Goal: Check status: Check status

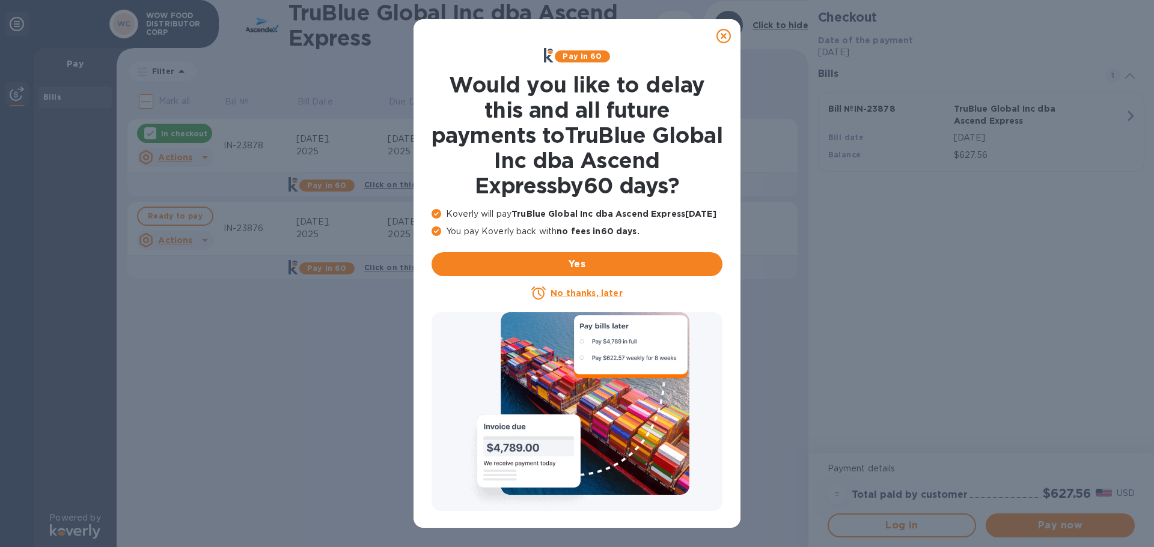
click at [724, 34] on icon at bounding box center [723, 36] width 14 height 14
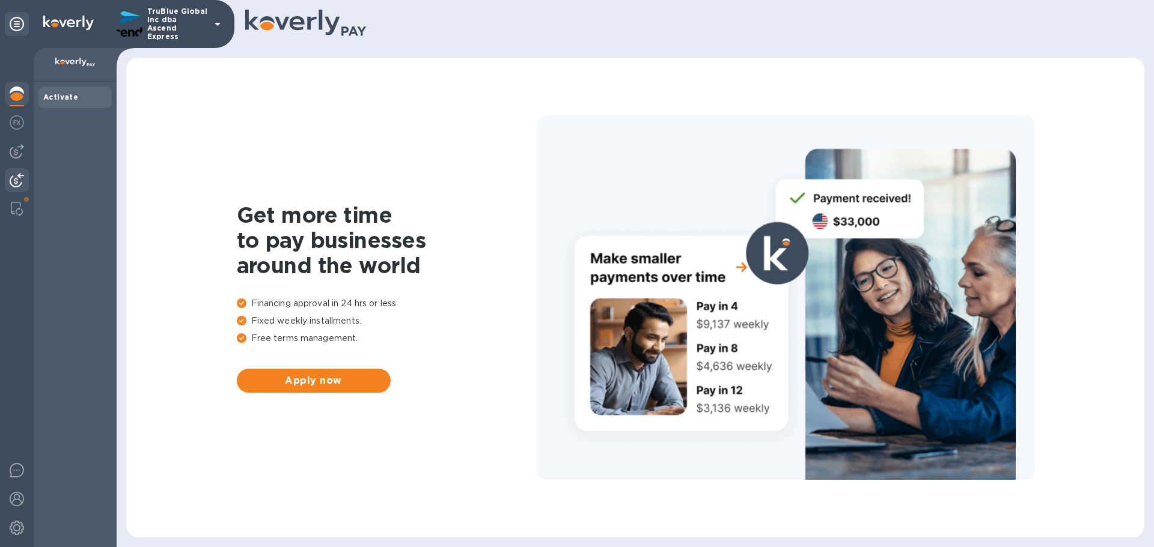
click at [13, 183] on img at bounding box center [17, 180] width 14 height 14
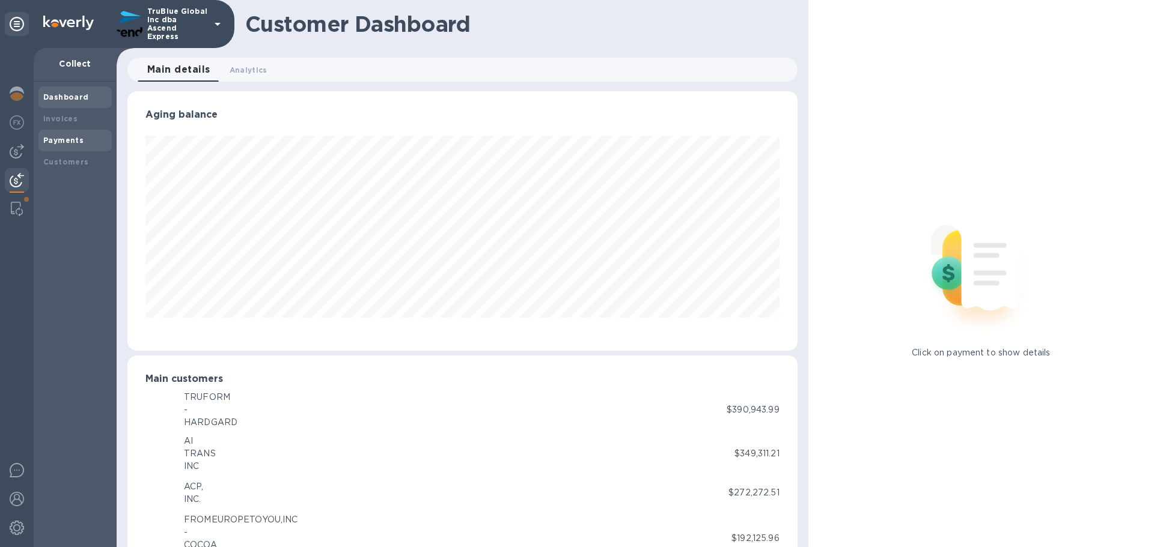
scroll to position [600545, 600139]
click at [59, 140] on b "Payments" at bounding box center [63, 140] width 40 height 9
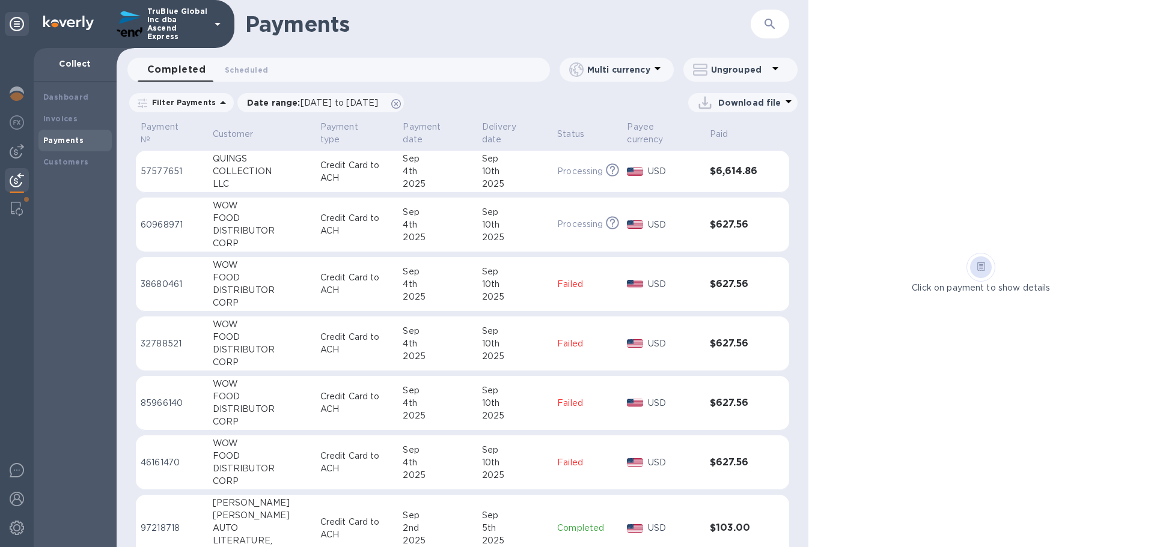
scroll to position [180, 0]
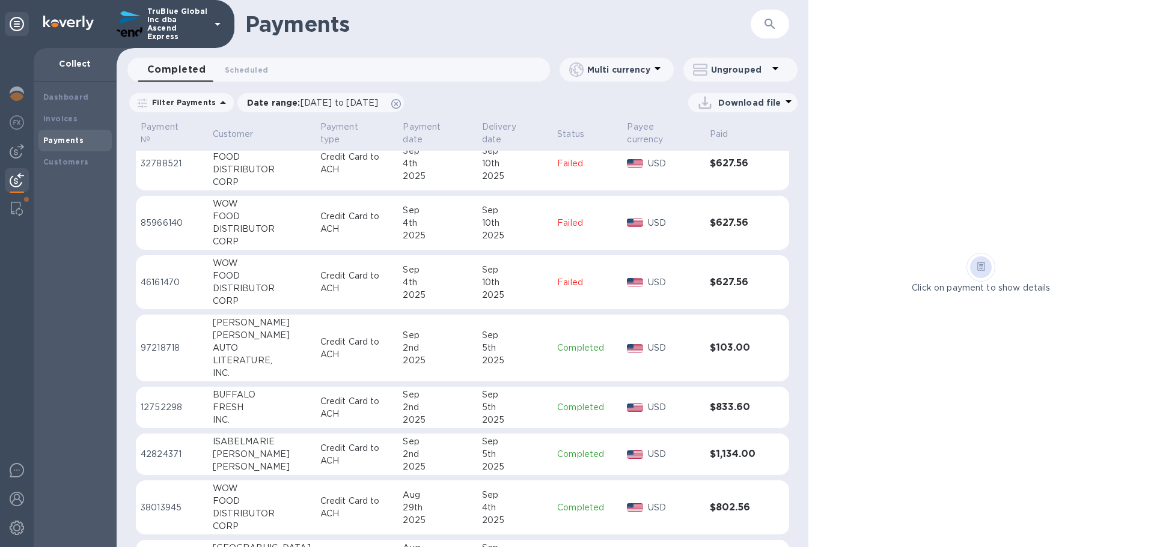
click at [160, 342] on p "97218718" at bounding box center [172, 348] width 62 height 13
